Goal: Task Accomplishment & Management: Complete application form

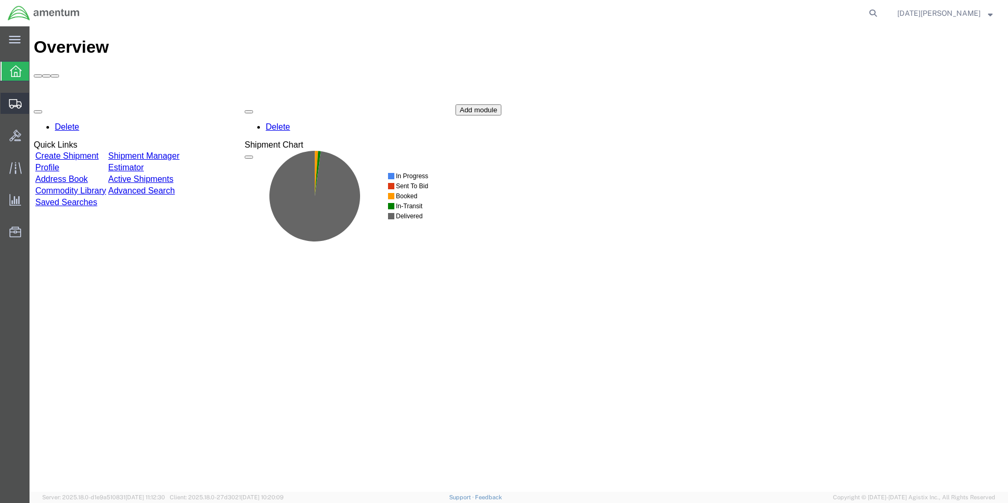
click at [0, 0] on span "Create from Template" at bounding box center [0, 0] width 0 height 0
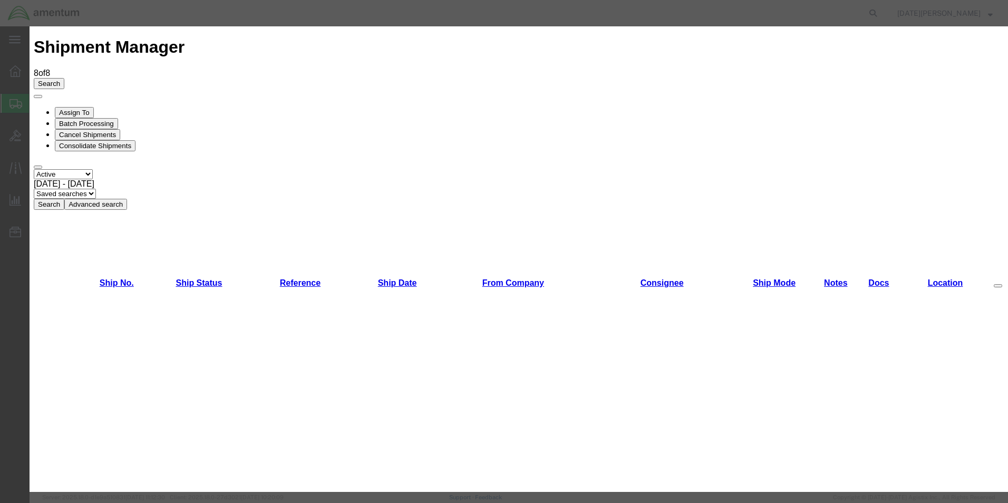
scroll to position [580, 0]
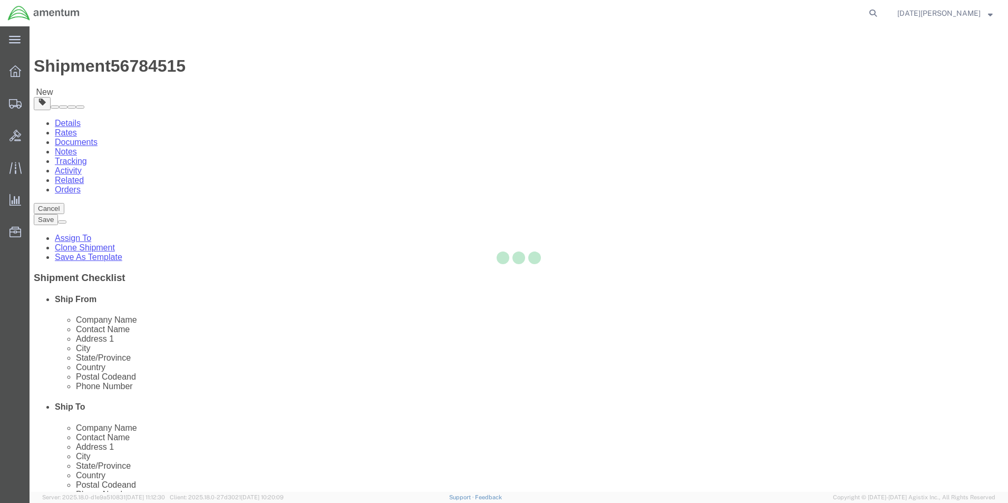
select select "49939"
select select "49940"
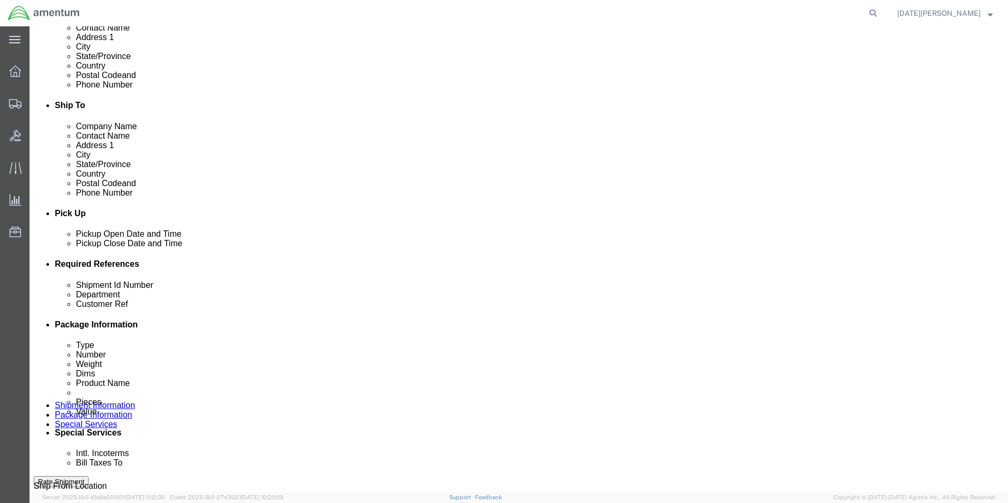
scroll to position [316, 0]
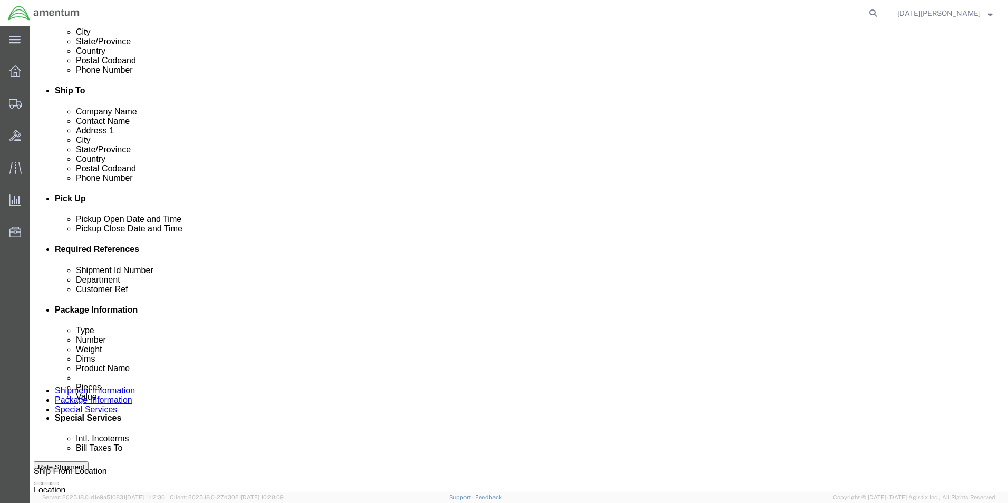
click input "USAGE#"
type input "USAGE# 330181"
paste input "330181"
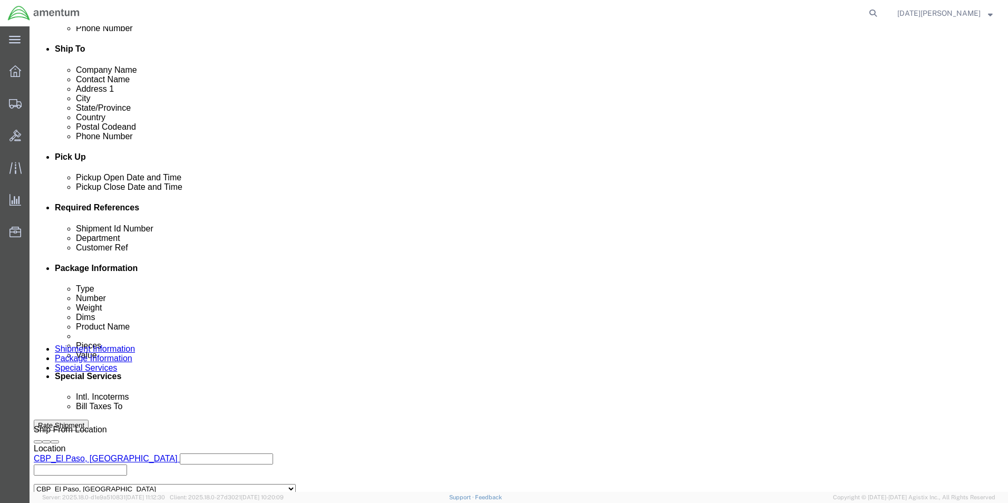
scroll to position [440, 0]
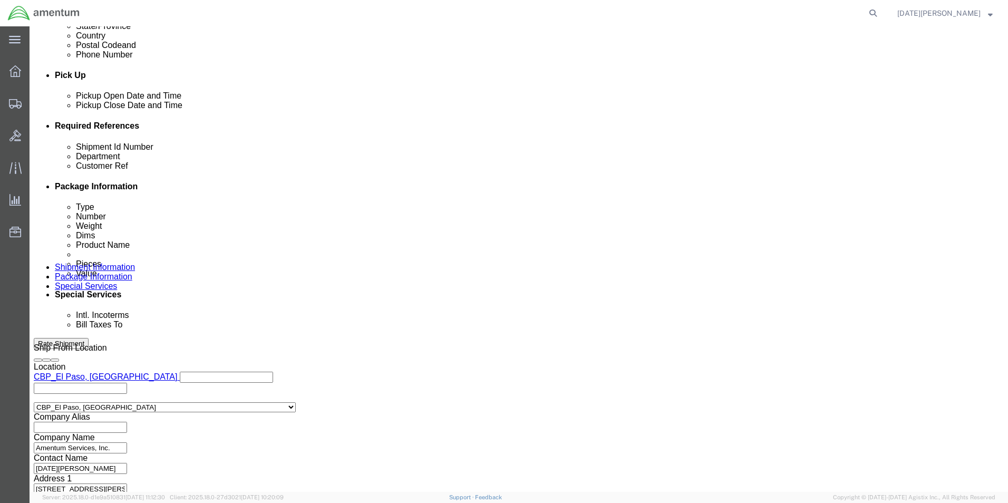
type input "USAGE# 330181"
click button "Continue"
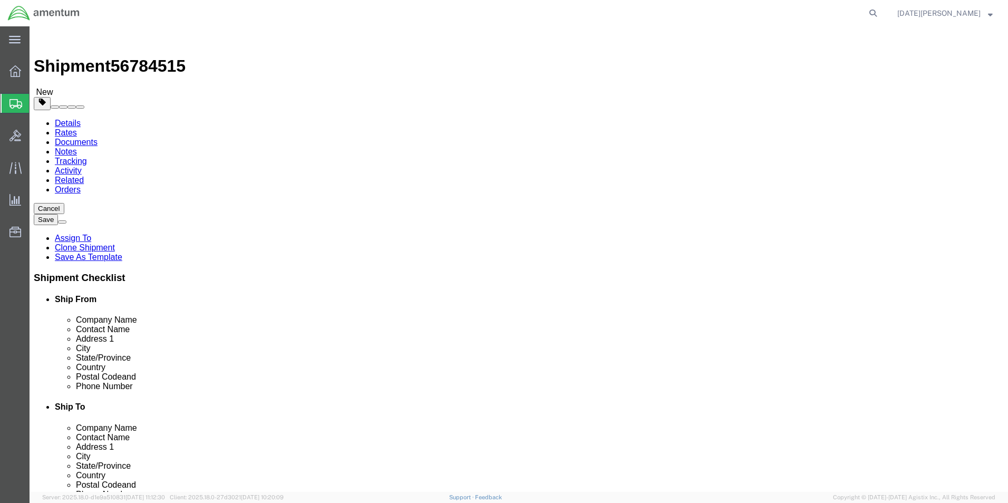
click input "8.00"
type input "8"
click icon
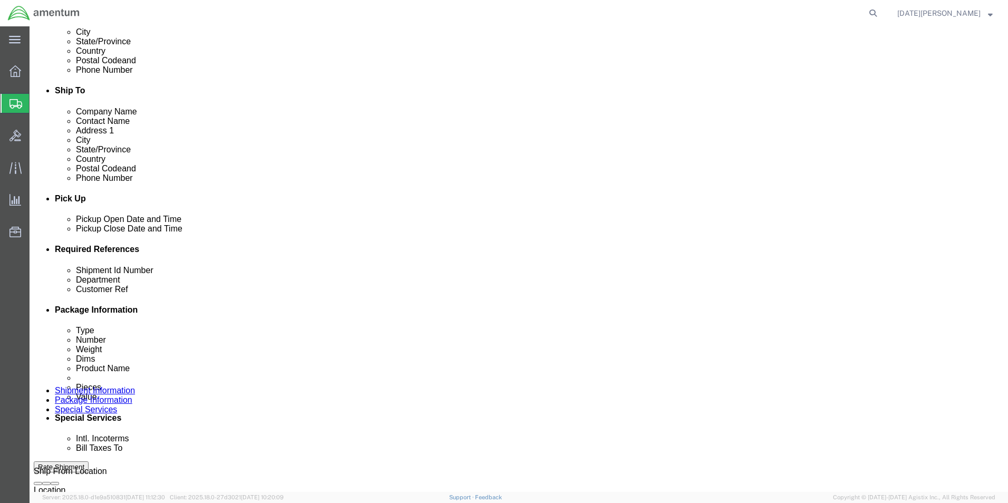
scroll to position [440, 0]
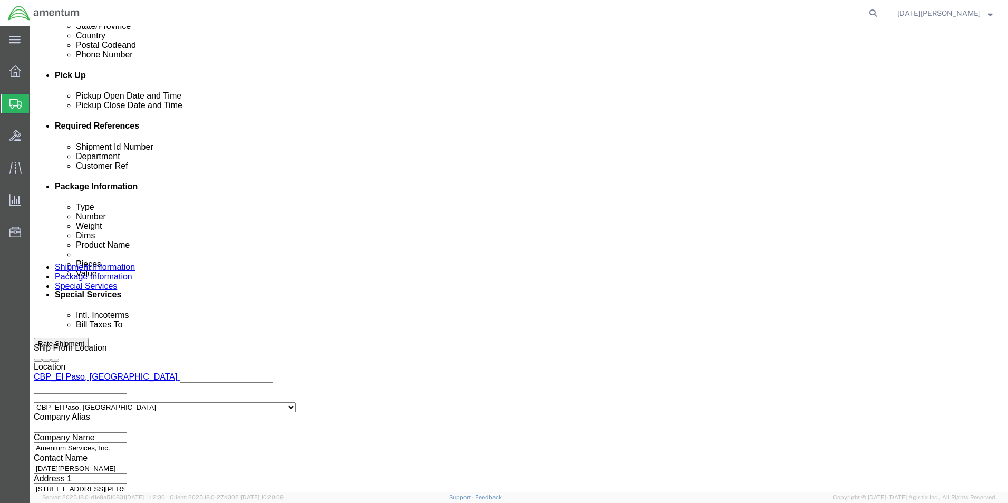
click select "Select Air Less than Truckload Multi-Leg Ocean Freight Rail Small Parcel Truckl…"
select select "LTL"
click select "Select Air Less than Truckload Multi-Leg Ocean Freight Rail Small Parcel Truckl…"
click div "Previous Continue"
click button "Continue"
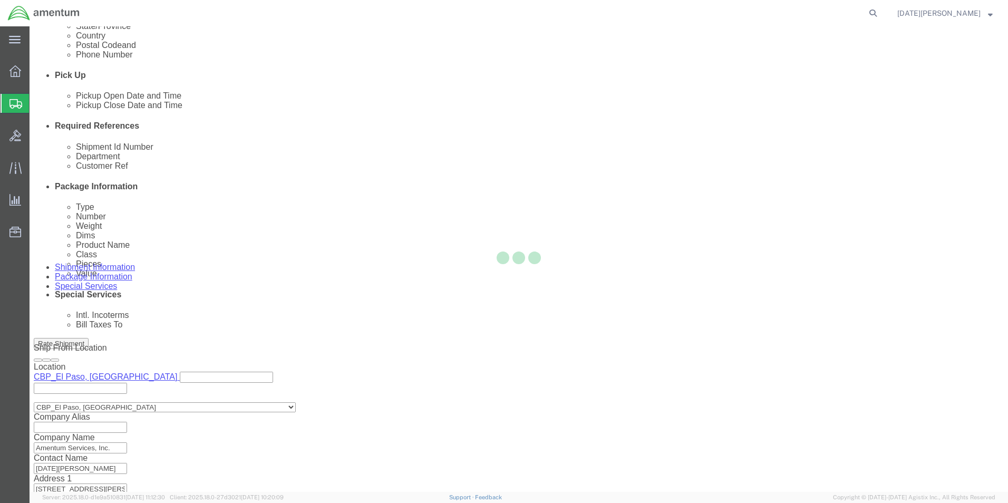
scroll to position [0, 0]
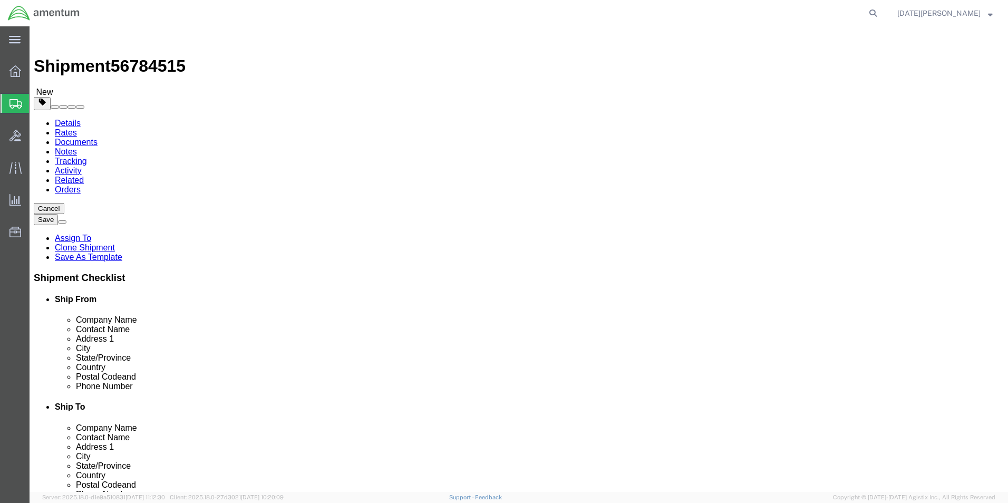
click input "text"
type input "192"
type input "21"
type input "12"
type input "308"
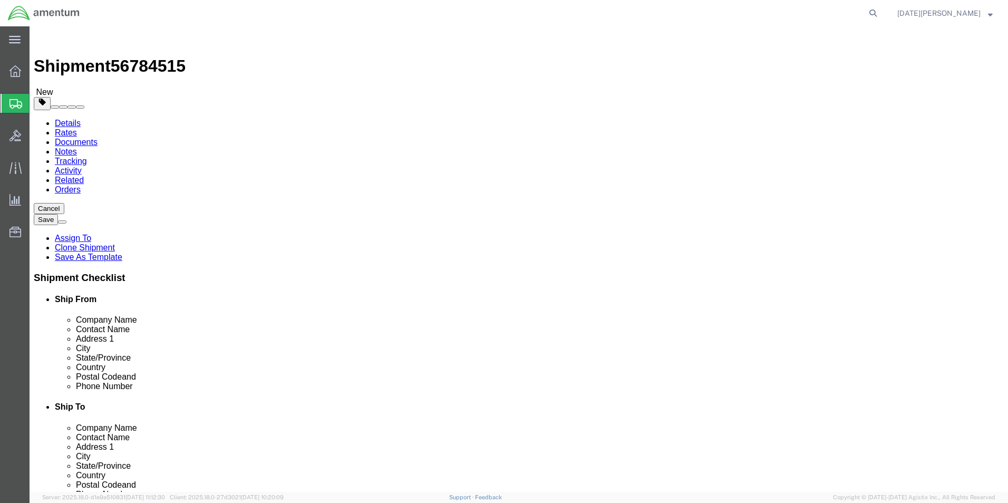
click div "Package Content # 1 1 x Your Packaging Package Type Select Bale(s) Basket(s) Bo…"
click dd "60.00 USD"
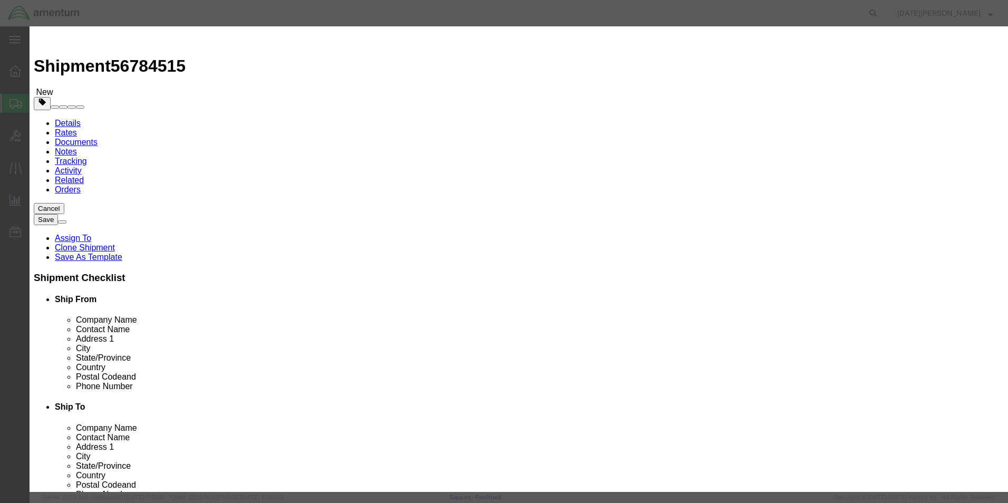
click input "PAINT BRUSHES"
type input "P"
type input "MR [PERSON_NAME]"
type input "1"
type input "5"
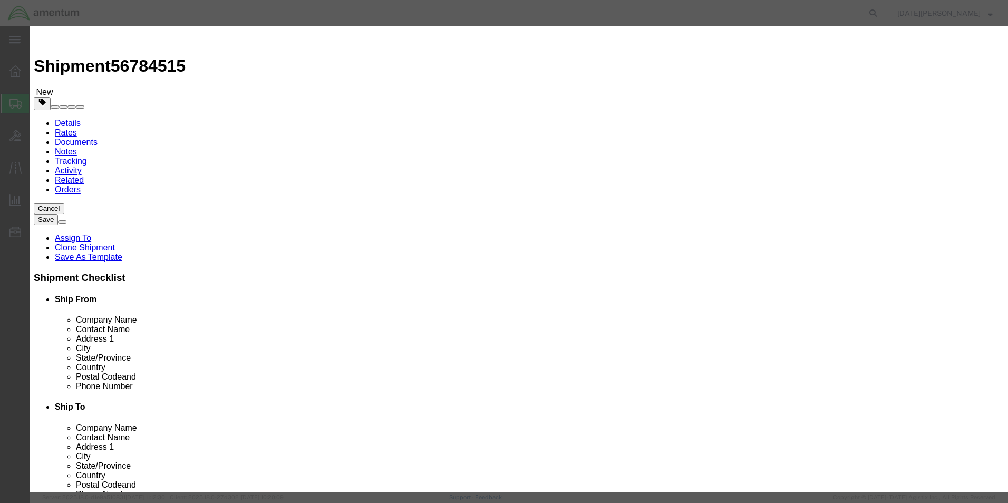
type input "50000.00"
click select "Select 50 55 60 65 70 85 92.5 100 125 175 250 300 400"
select select "92.5"
click select "Select 50 55 60 65 70 85 92.5 100 125 175 250 300 400"
click div "Product Name MR BLADE Pieces 1 Select Bag Barrels 100Board Feet Bottle Box Blis…"
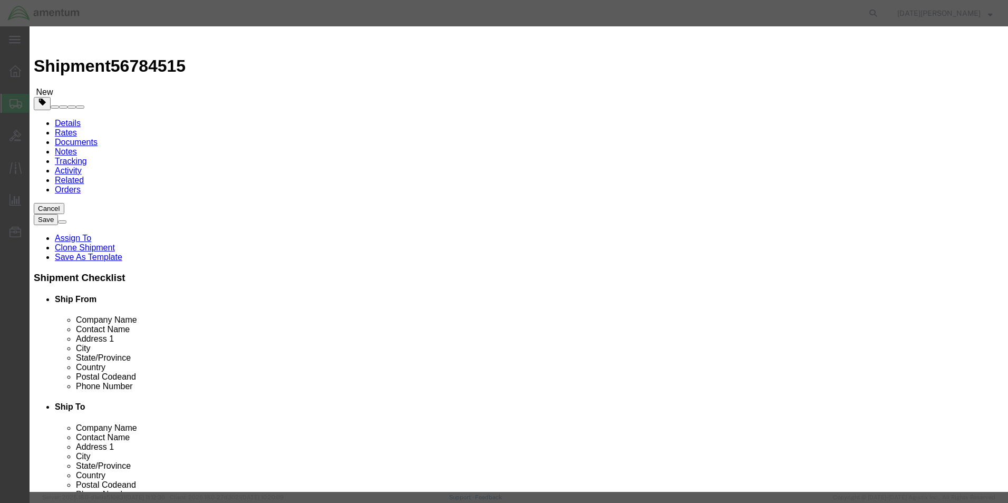
click button "Save & Close"
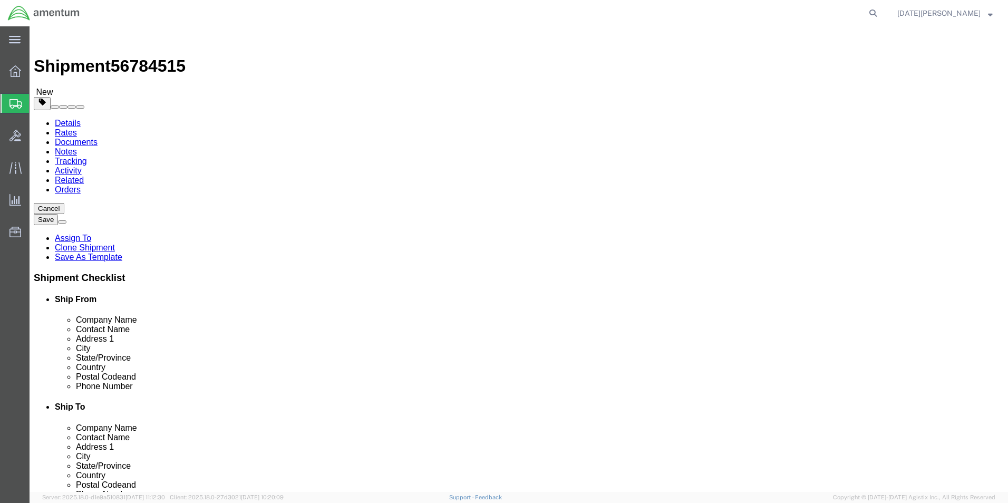
click button "Continue"
click icon
click button "Save"
